Goal: Transaction & Acquisition: Subscribe to service/newsletter

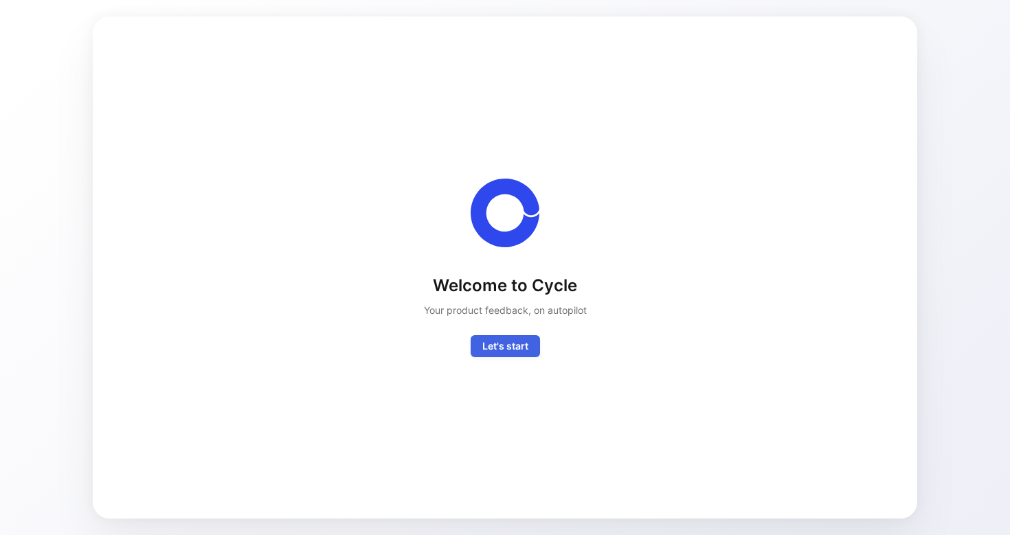
click at [499, 343] on span "Let's start" at bounding box center [505, 346] width 46 height 16
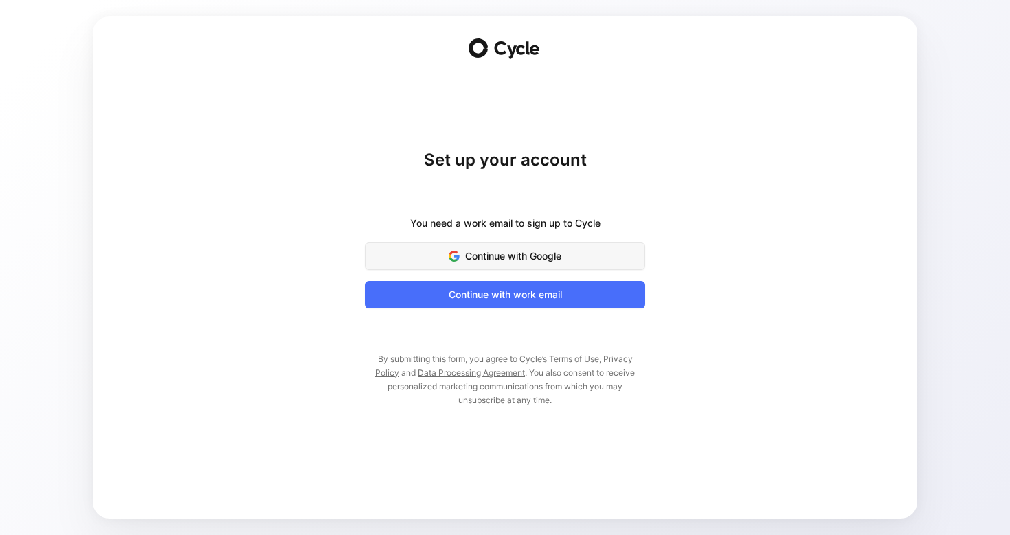
click at [525, 260] on span "Continue with Google" at bounding box center [505, 256] width 246 height 16
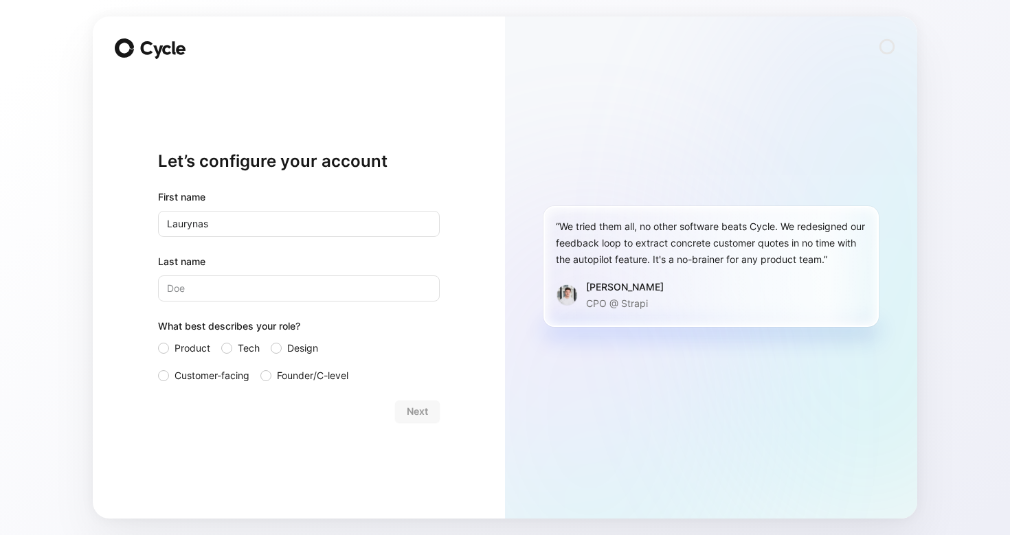
type input "Laurynas"
type input "Gruzinskas"
click at [197, 346] on span "Product" at bounding box center [192, 348] width 36 height 16
click at [158, 340] on input "Product" at bounding box center [158, 340] width 0 height 0
click at [413, 412] on span "Next" at bounding box center [417, 411] width 21 height 16
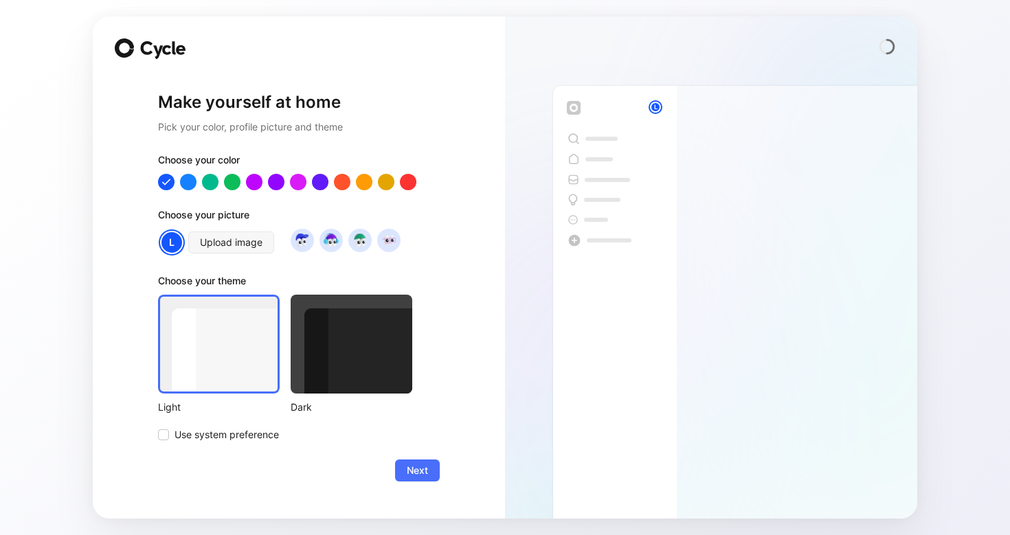
click at [352, 347] on div at bounding box center [351, 344] width 122 height 99
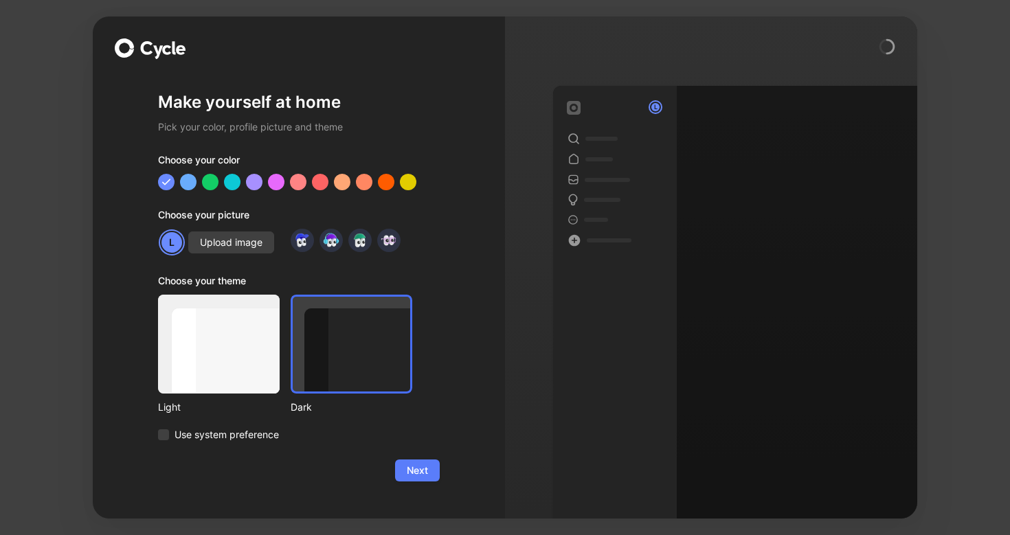
click at [427, 472] on span "Next" at bounding box center [417, 470] width 21 height 16
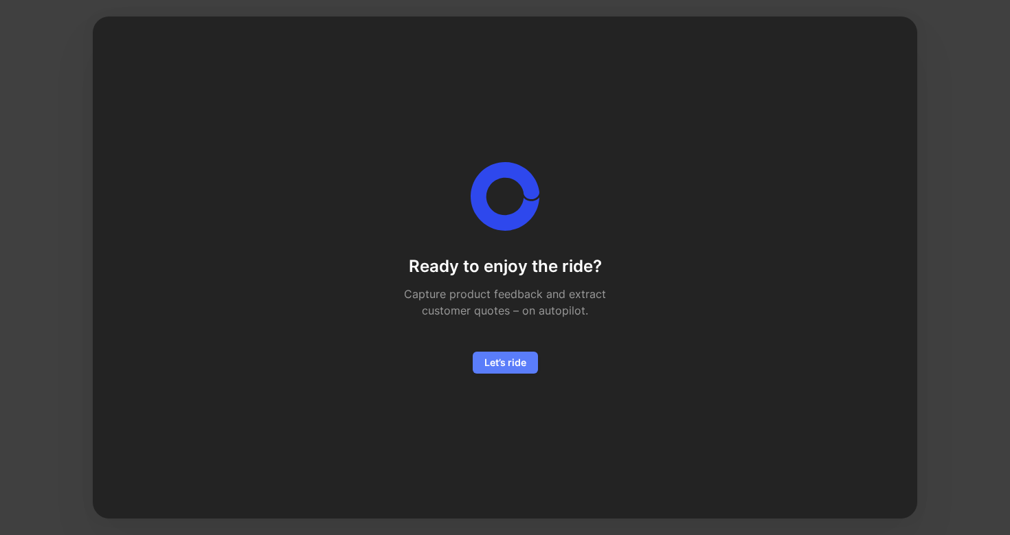
click at [516, 365] on span "Let’s ride" at bounding box center [505, 362] width 42 height 16
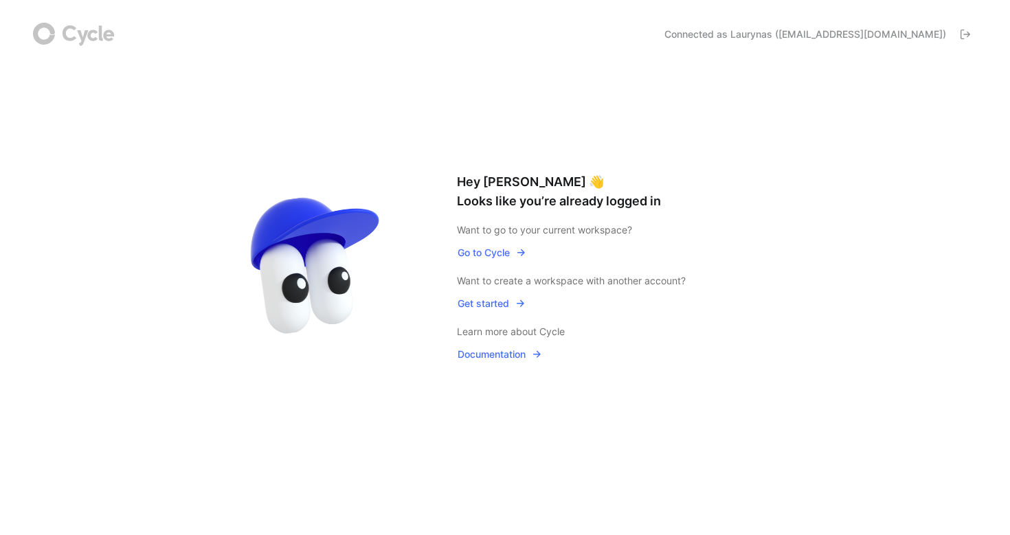
click at [500, 254] on span "Go to Cycle" at bounding box center [491, 252] width 69 height 16
click at [68, 33] on icon at bounding box center [88, 35] width 56 height 21
click at [95, 28] on icon at bounding box center [88, 35] width 56 height 21
click at [491, 304] on span "Get started" at bounding box center [491, 303] width 68 height 16
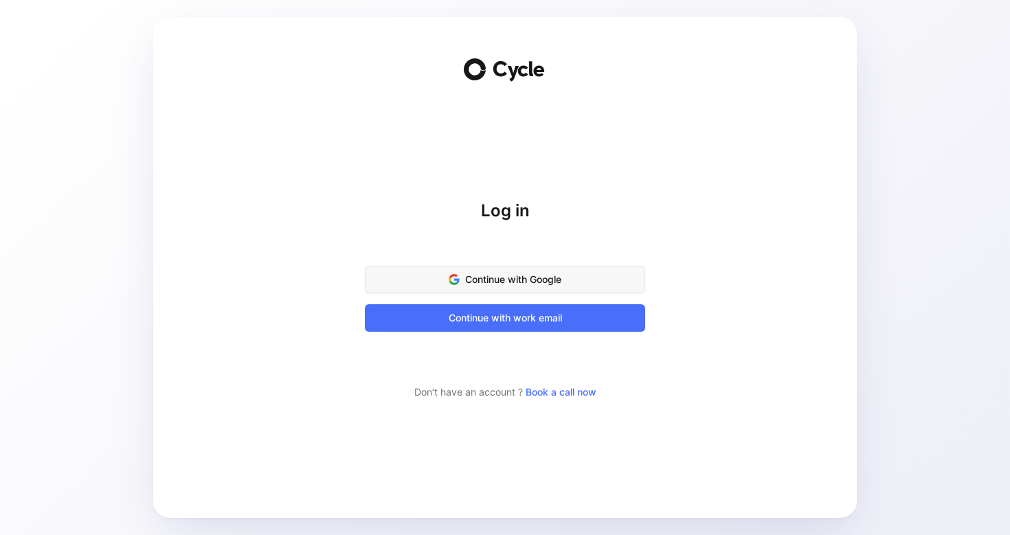
click at [499, 273] on span "Continue with Google" at bounding box center [505, 279] width 246 height 16
